Goal: Task Accomplishment & Management: Use online tool/utility

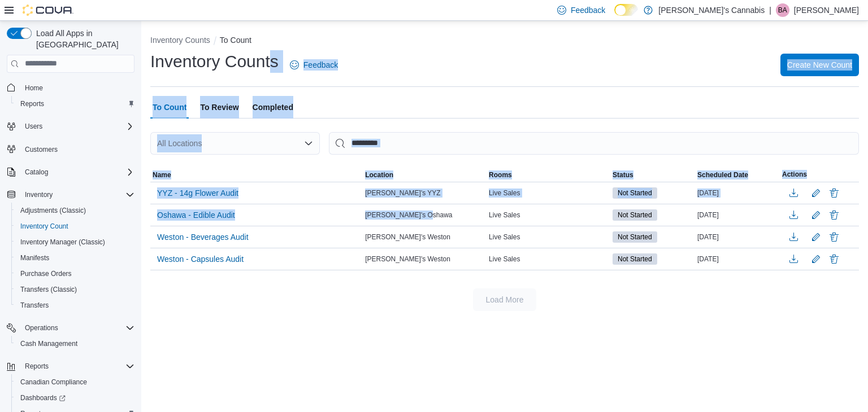
drag, startPoint x: 0, startPoint y: 0, endPoint x: 250, endPoint y: 33, distance: 251.9
click at [250, 33] on div "Inventory Counts To Count Inventory Counts Feedback Create New Count To Count T…" at bounding box center [504, 170] width 727 height 299
